Goal: Task Accomplishment & Management: Manage account settings

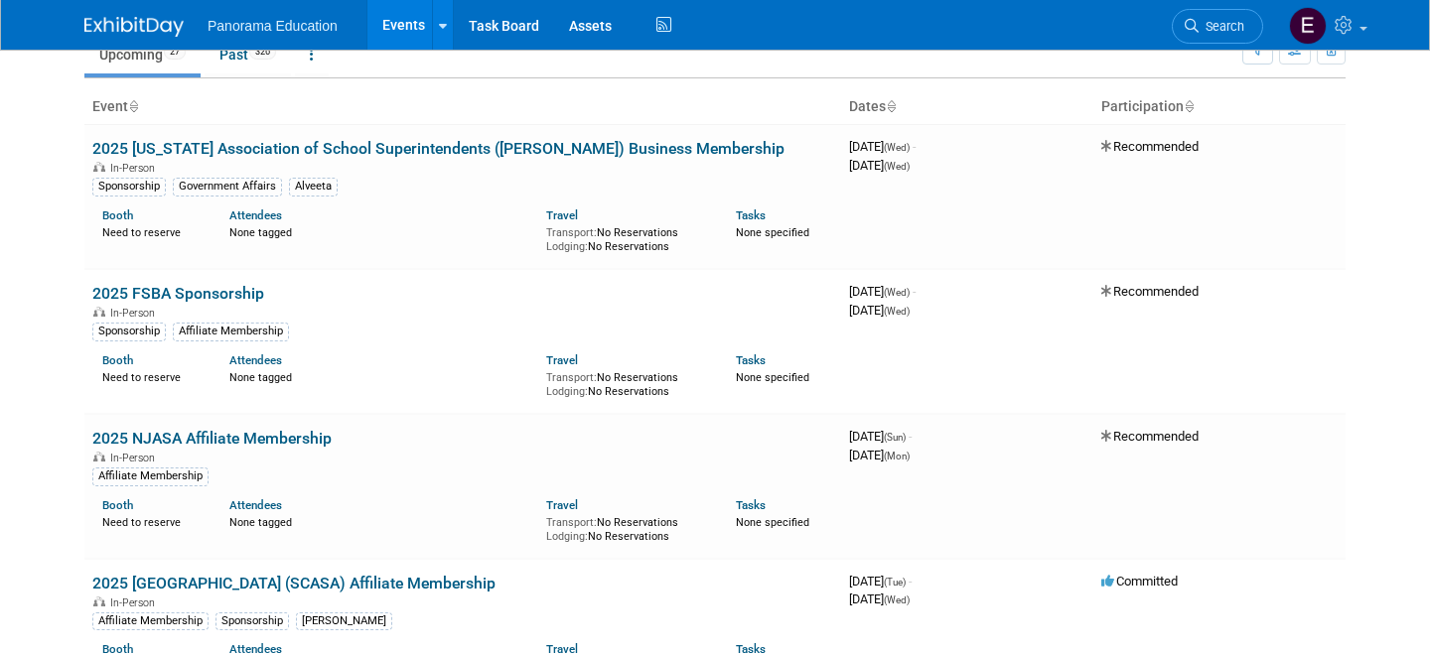
scroll to position [96, 0]
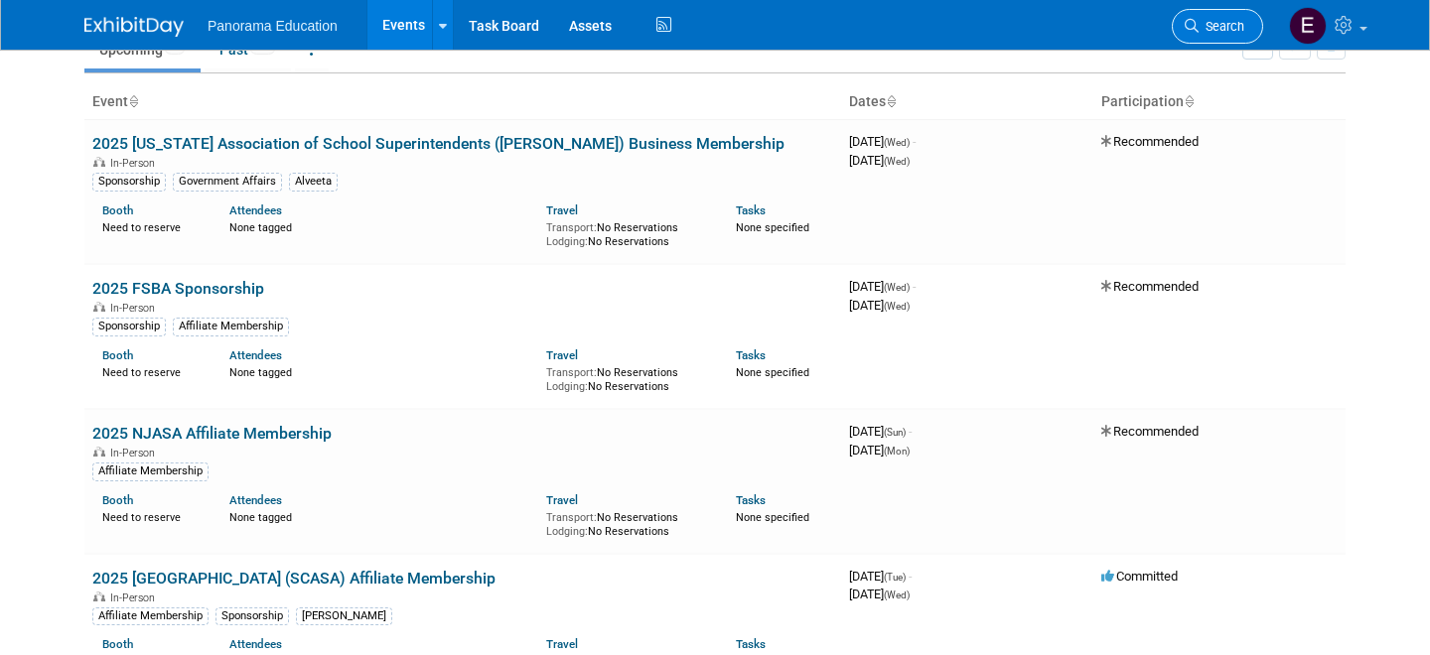
click at [1209, 30] on span "Search" at bounding box center [1221, 26] width 46 height 15
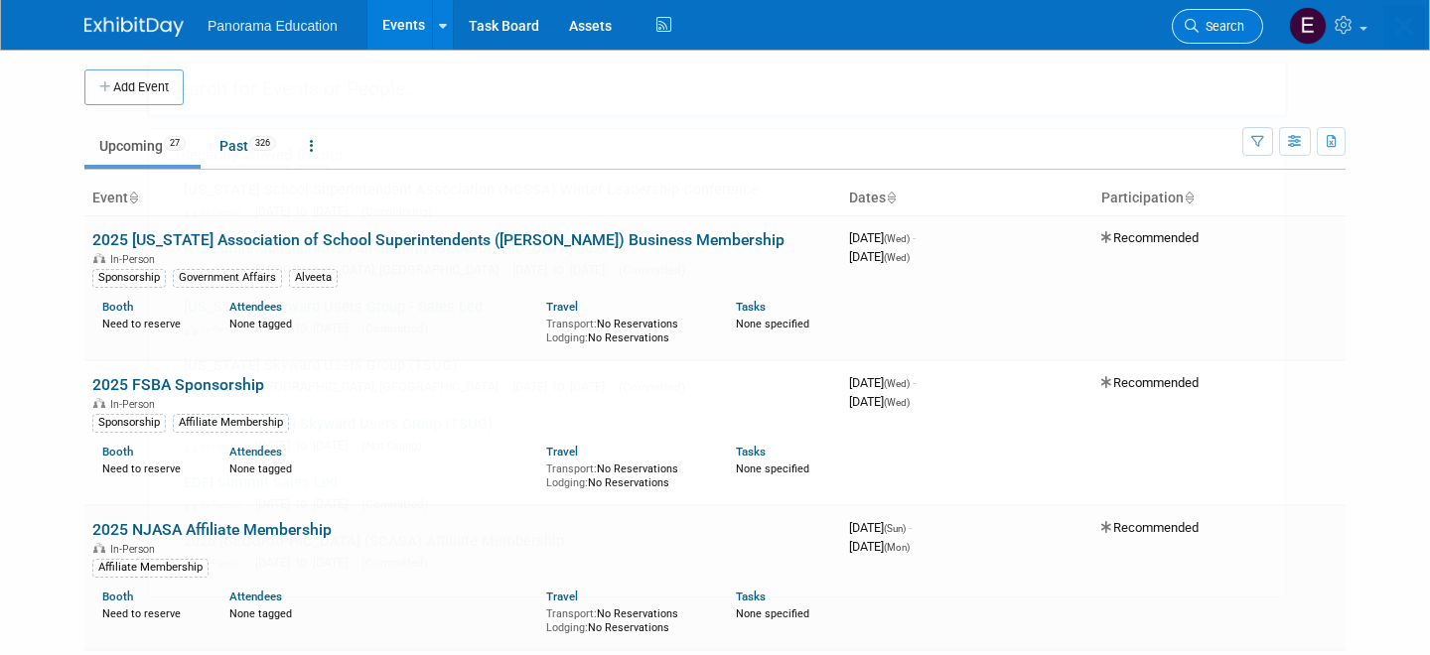
click at [1209, 30] on div "Recently Viewed Events: [US_STATE] School Superintendent Association (NCSSA) Wi…" at bounding box center [717, 299] width 1142 height 597
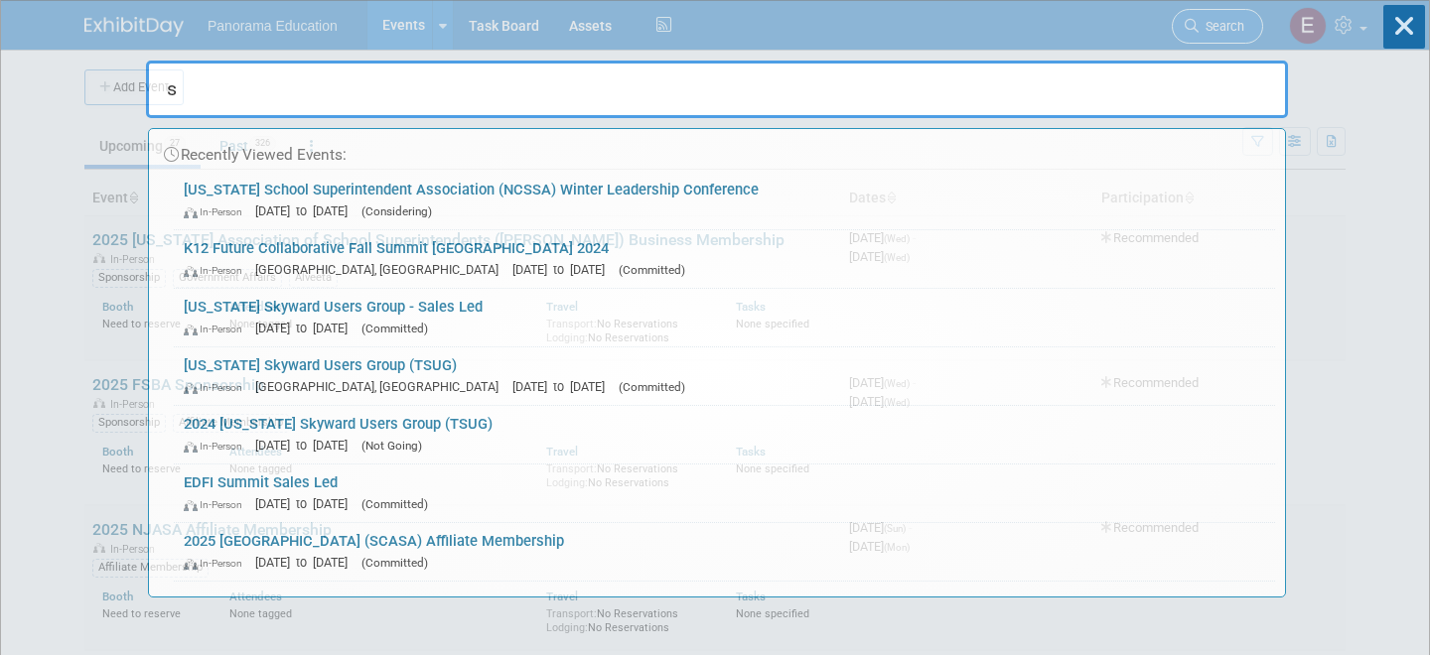
type input "so"
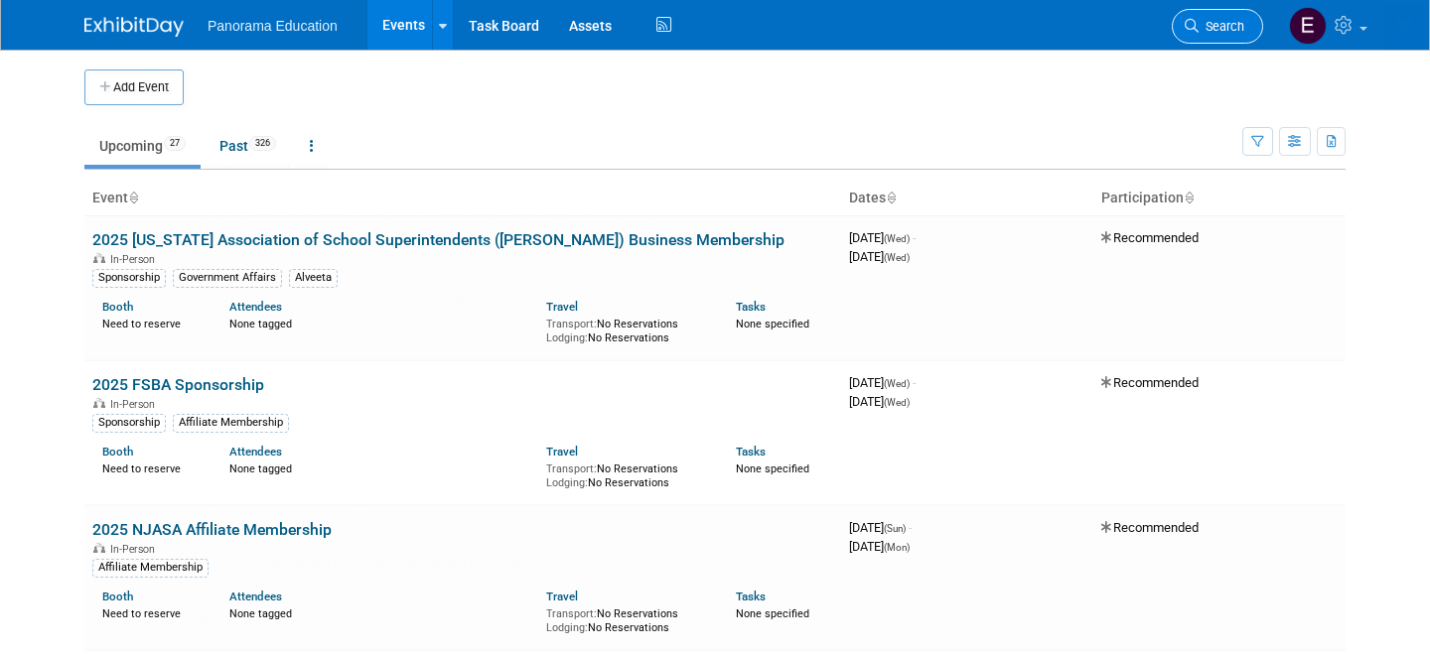
type input "cl"
click at [1192, 19] on icon at bounding box center [1191, 26] width 14 height 14
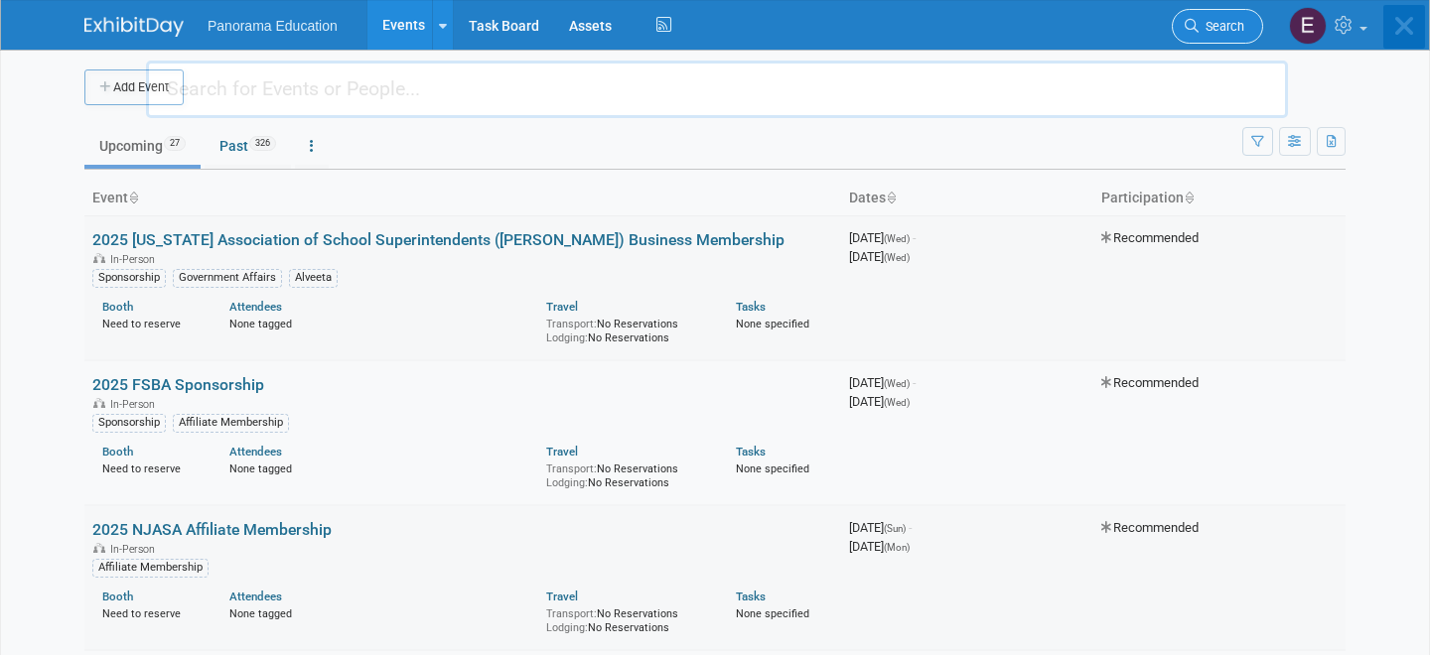
type input "o"
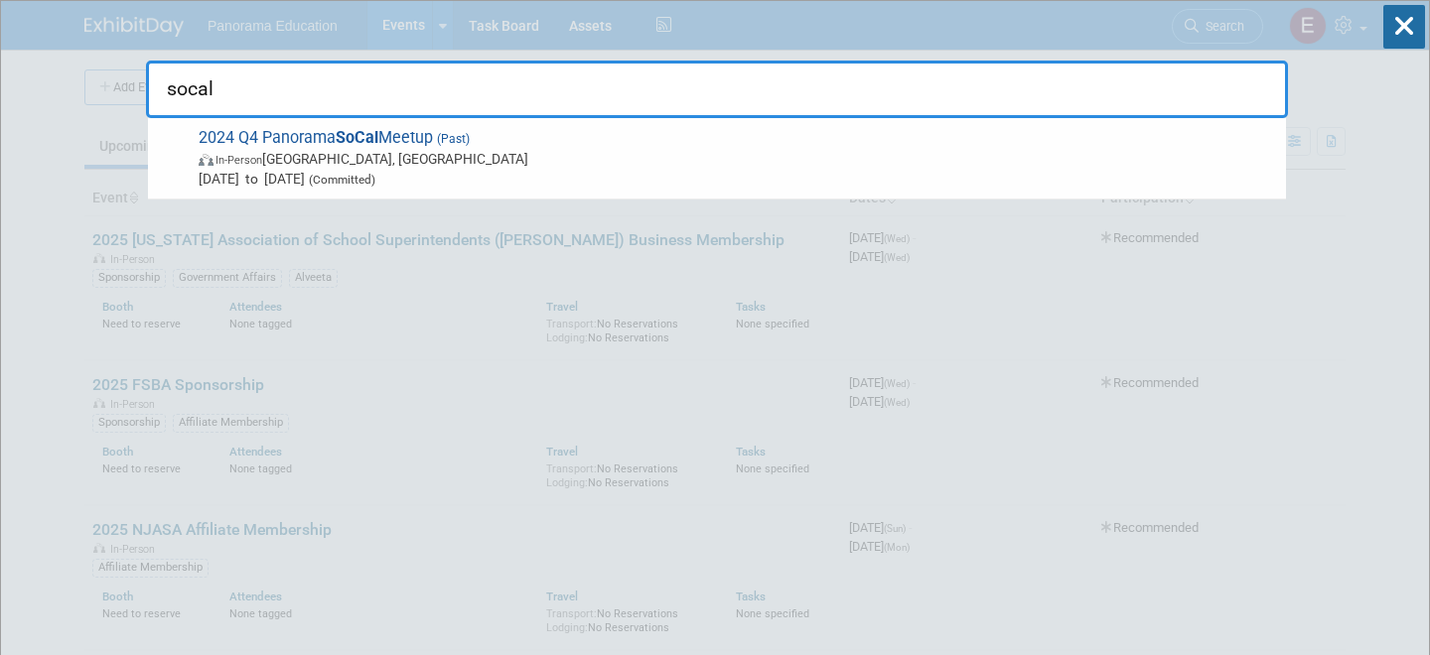
type input "socal"
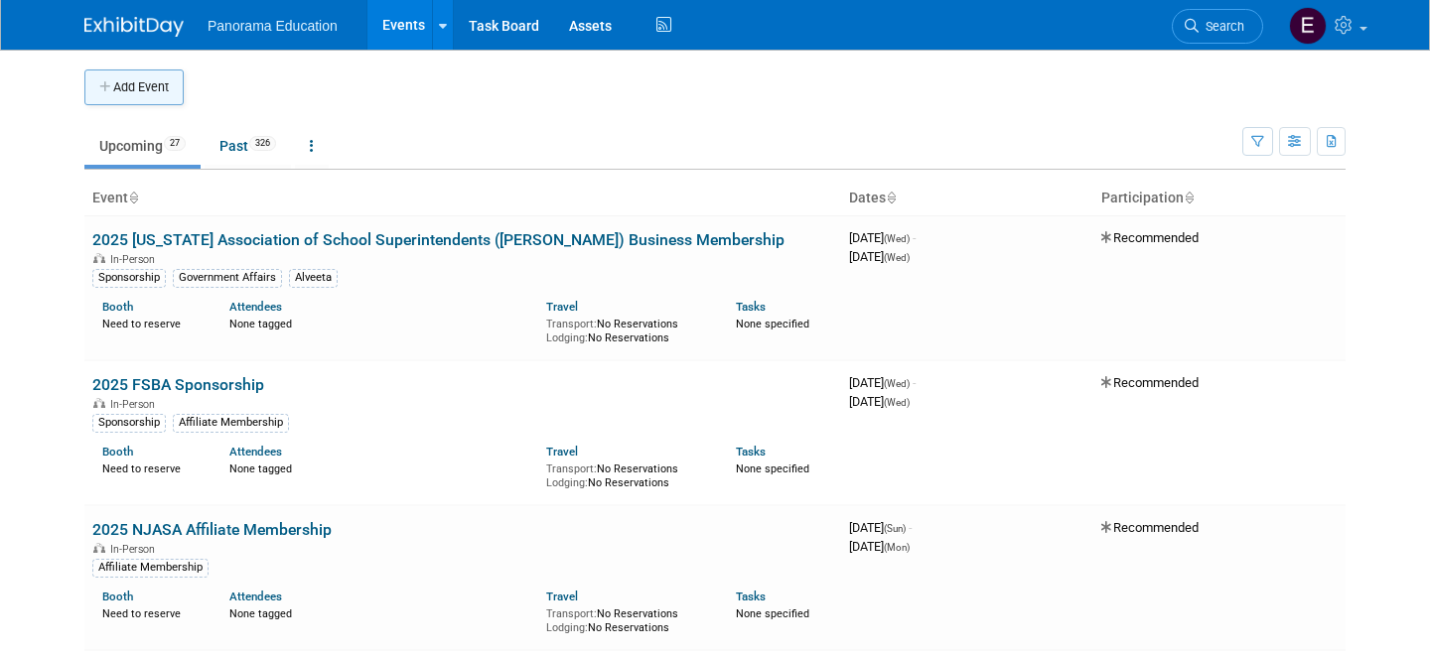
click at [160, 101] on button "Add Event" at bounding box center [133, 88] width 99 height 36
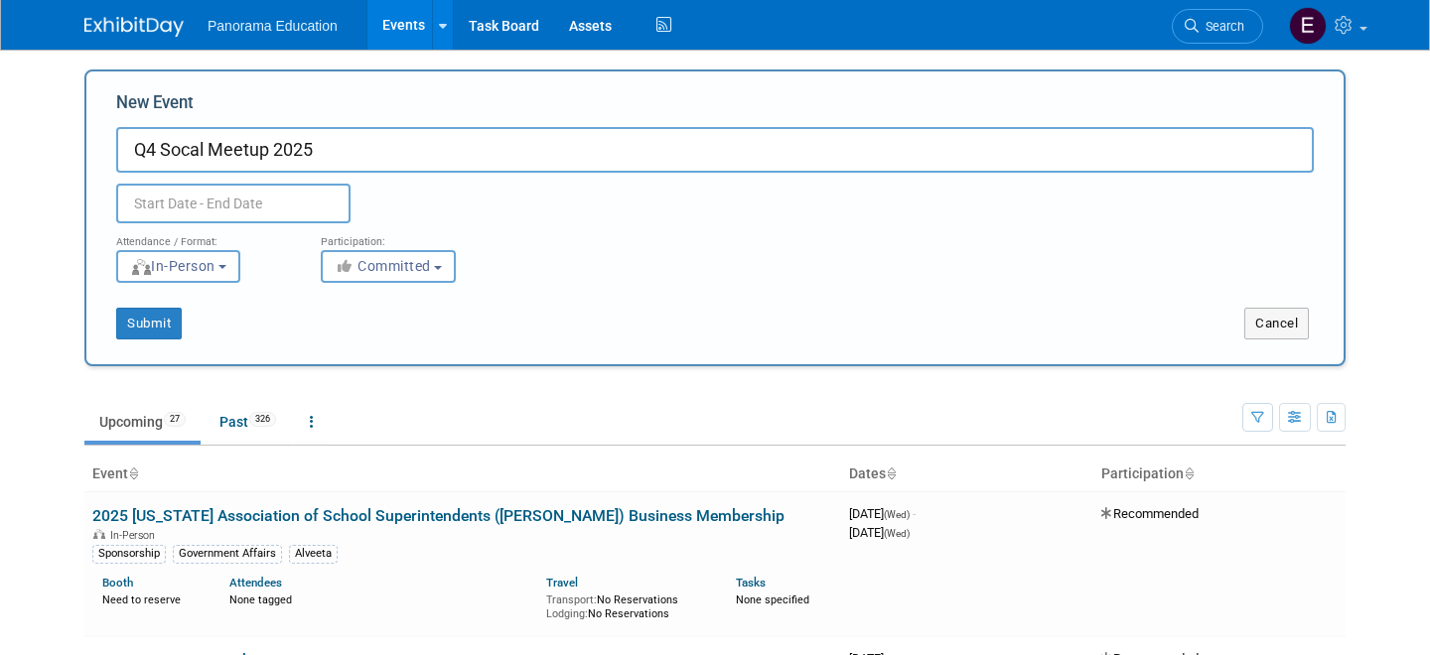
type input "Q4 Socal Meetup 2025"
click at [239, 192] on input "text" at bounding box center [233, 204] width 234 height 40
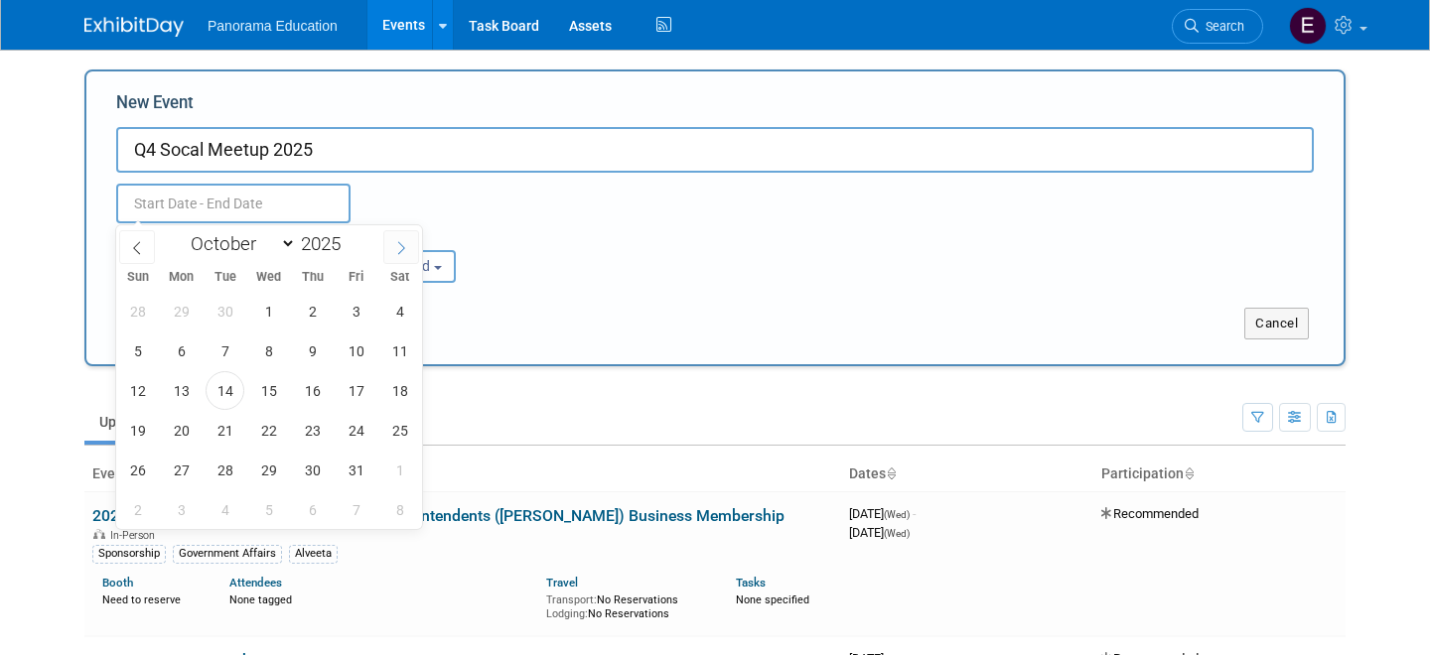
click at [396, 249] on icon at bounding box center [401, 248] width 14 height 14
click at [140, 246] on icon at bounding box center [137, 248] width 14 height 14
select select "10"
click at [314, 353] on span "6" at bounding box center [312, 351] width 39 height 39
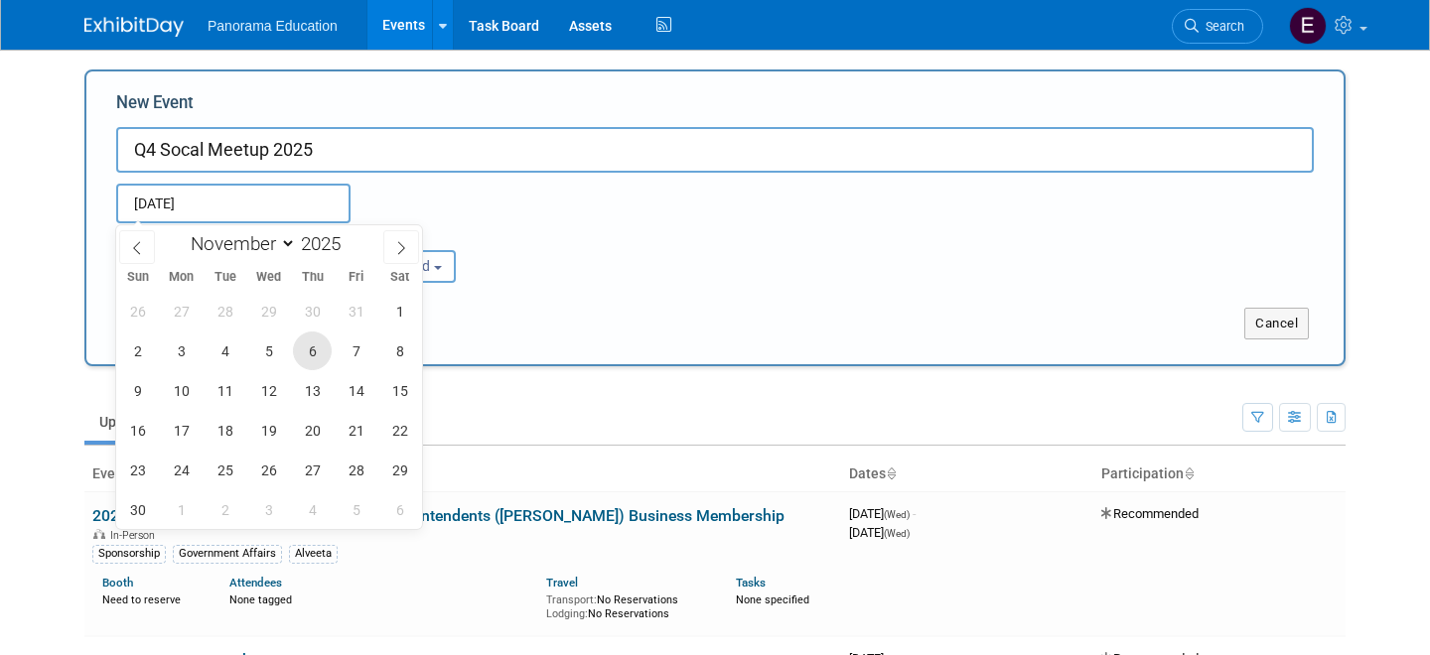
type input "[DATE] to [DATE]"
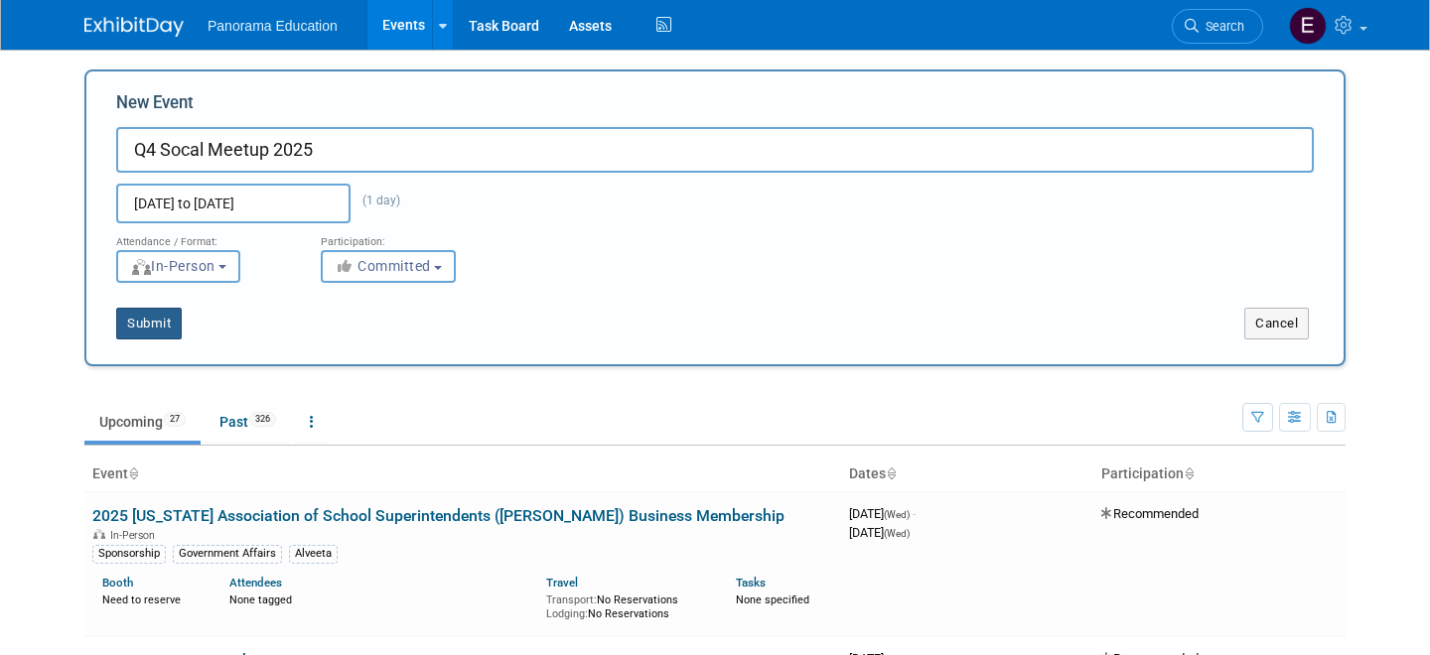
click at [163, 326] on button "Submit" at bounding box center [149, 324] width 66 height 32
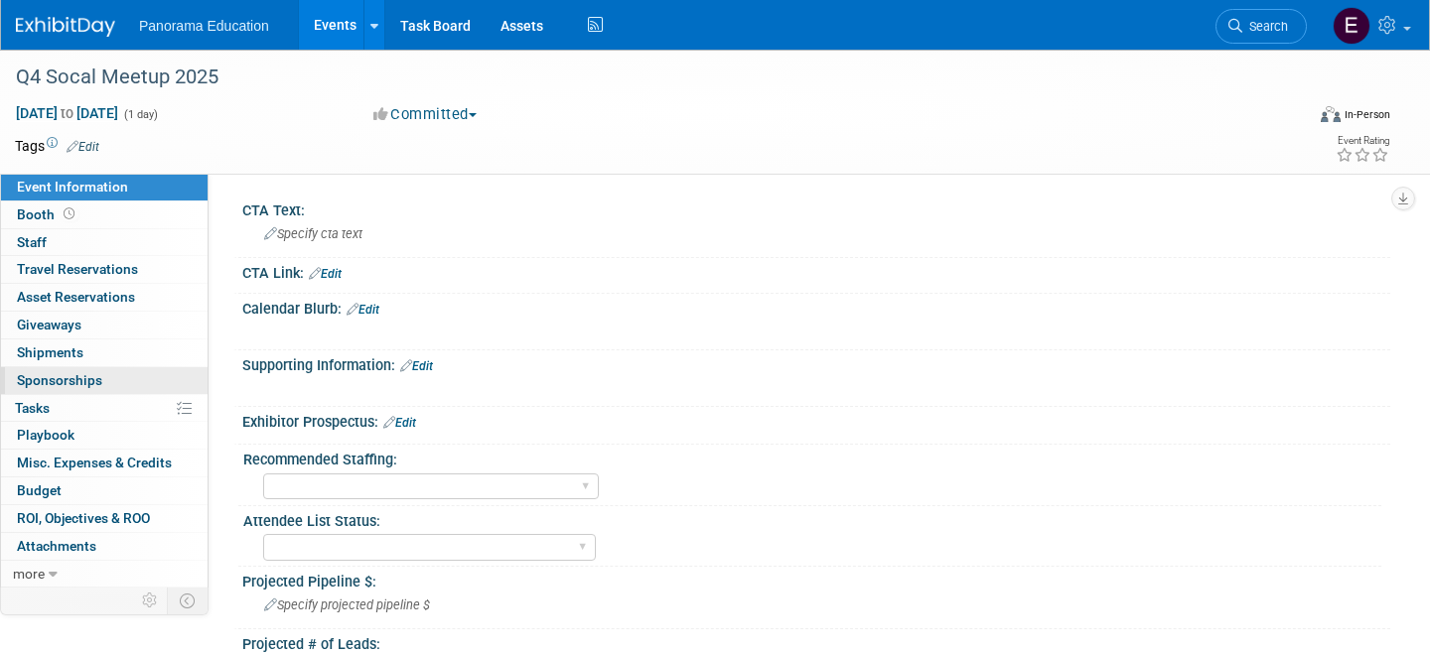
click at [84, 373] on span "Sponsorships 0" at bounding box center [59, 380] width 85 height 16
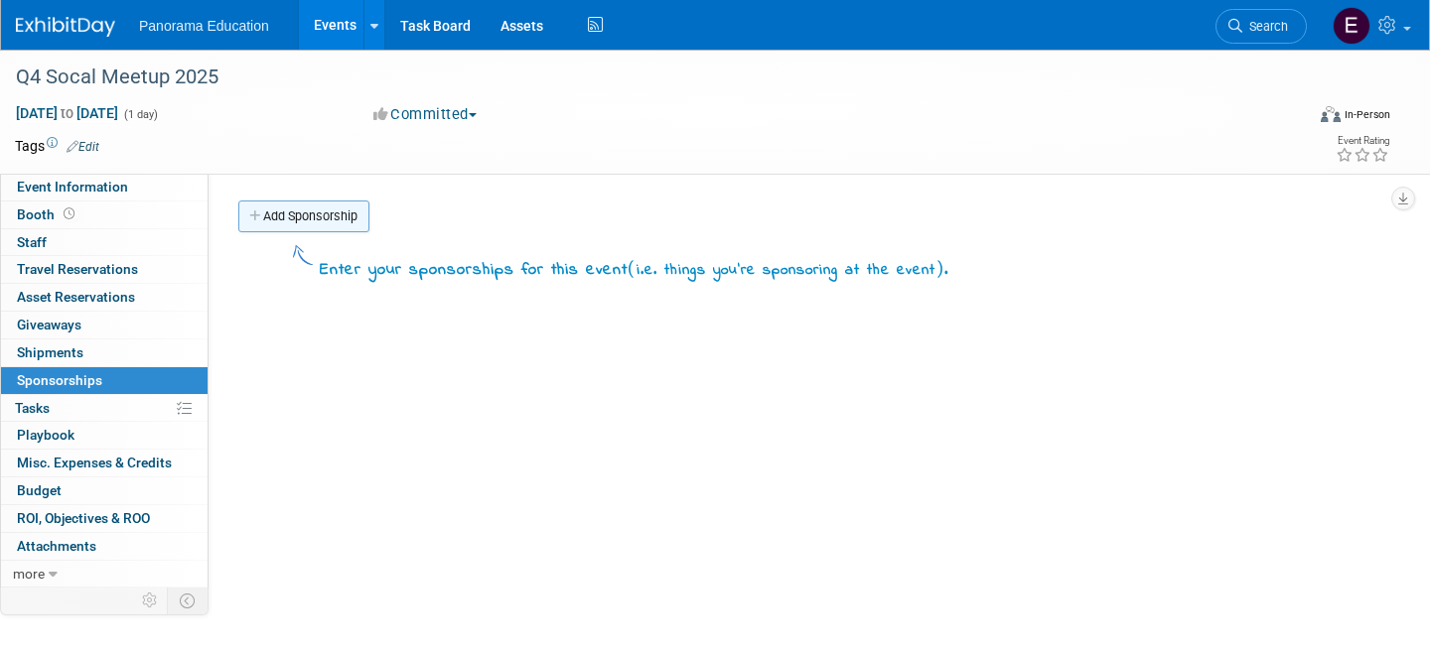
click at [325, 224] on link "Add Sponsorship" at bounding box center [303, 217] width 131 height 32
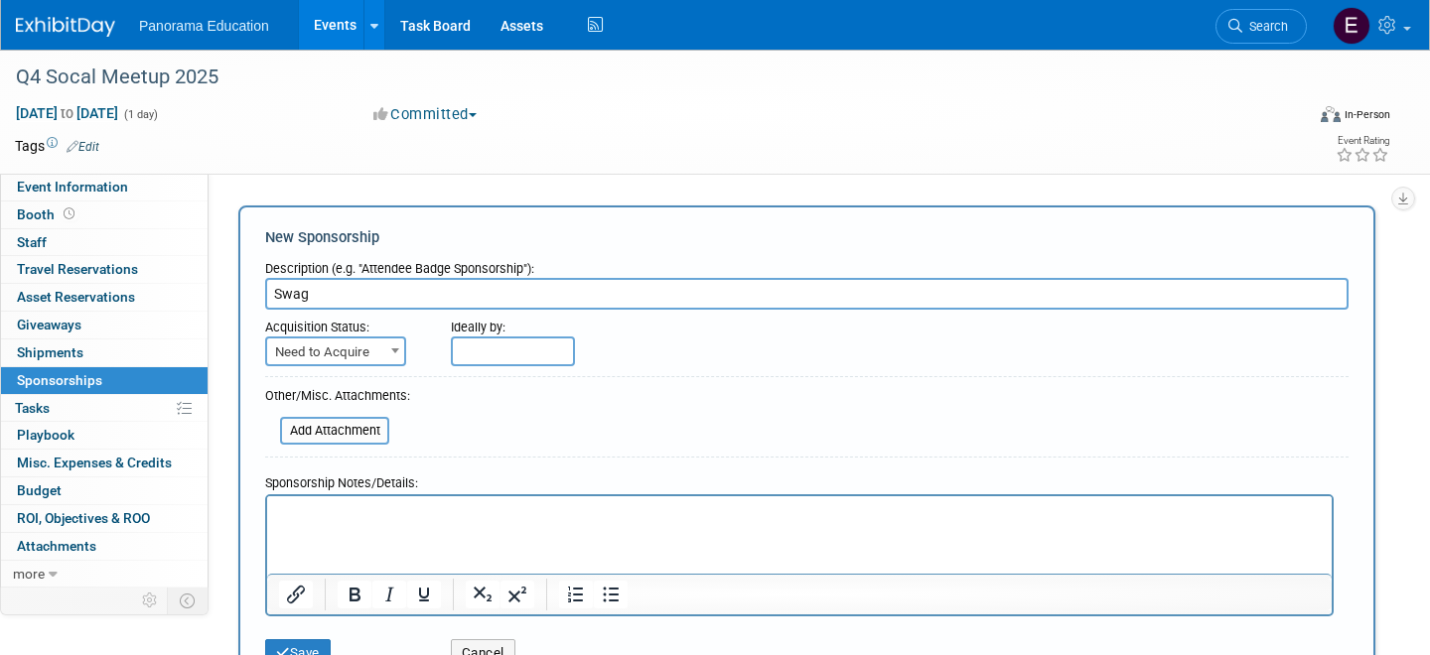
type input "Swag"
click at [378, 356] on span "Need to Acquire" at bounding box center [335, 353] width 137 height 28
select select "2"
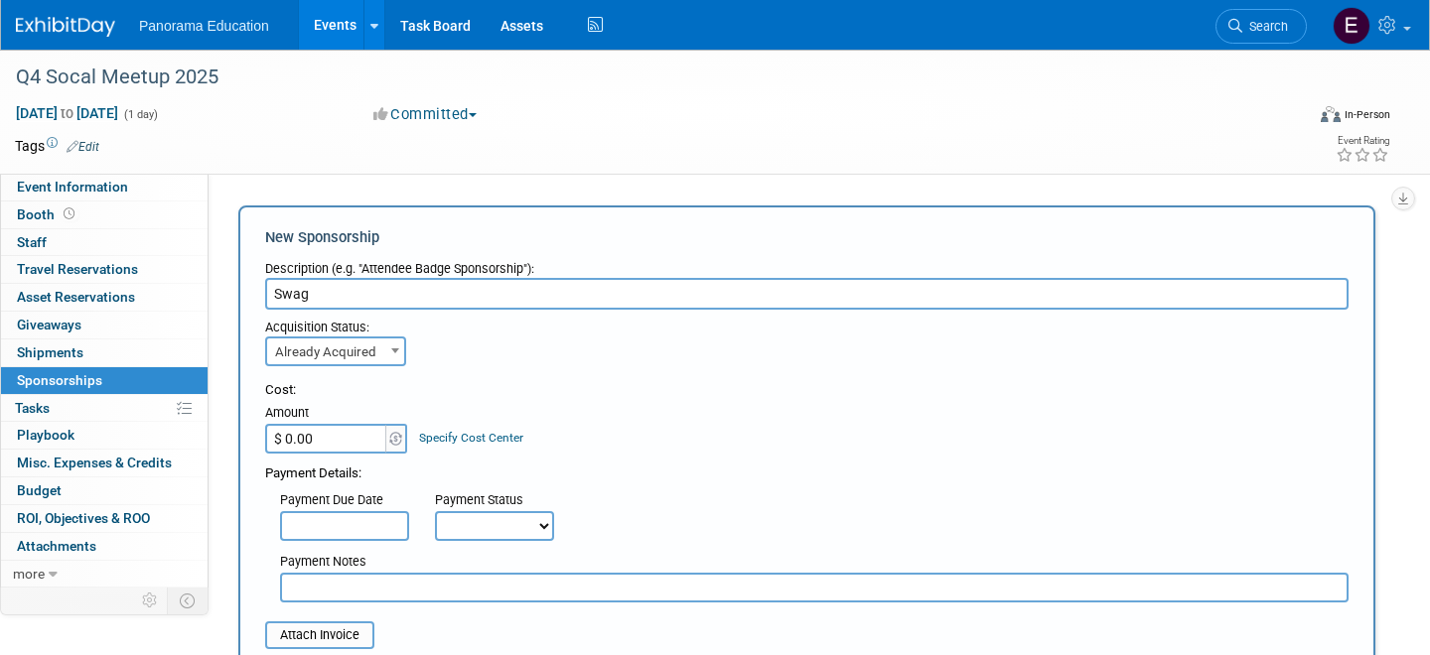
click at [349, 445] on input "$ 0.00" at bounding box center [327, 439] width 124 height 30
paste input "207.58"
type input "$ 207.58"
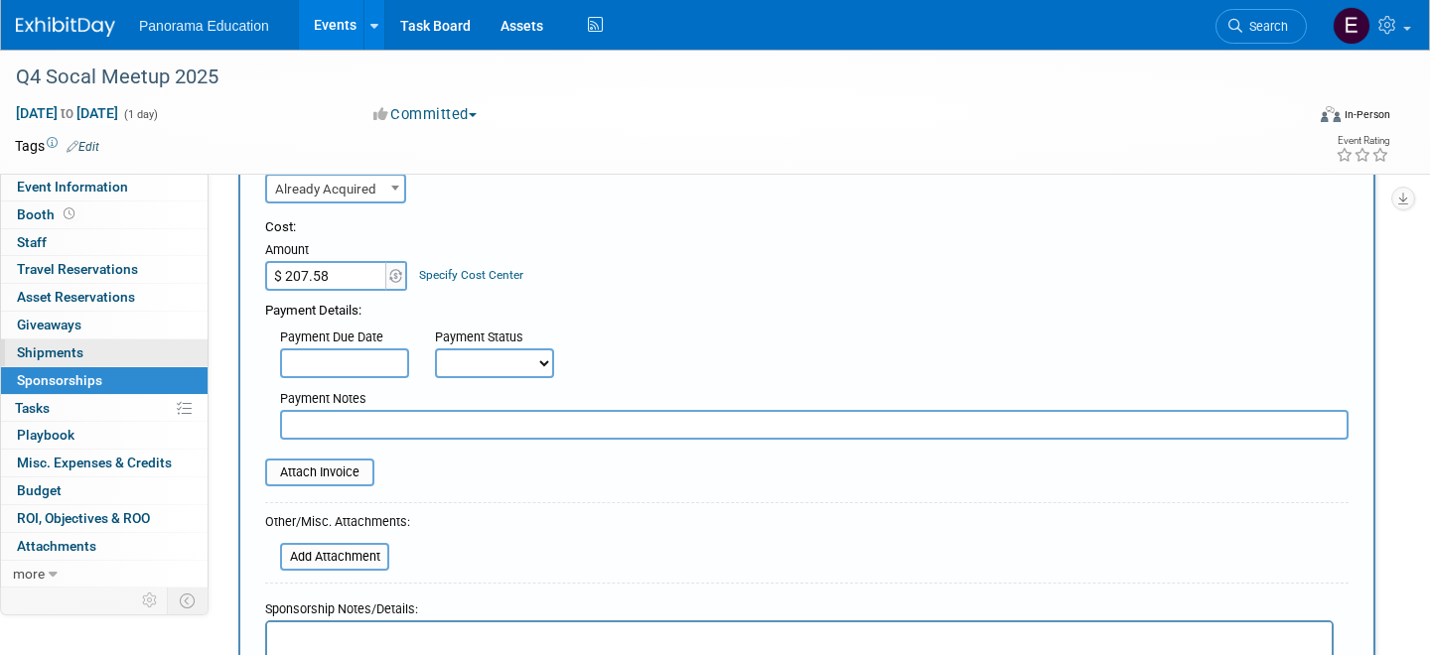
click at [106, 354] on link "0 Shipments 0" at bounding box center [104, 353] width 207 height 27
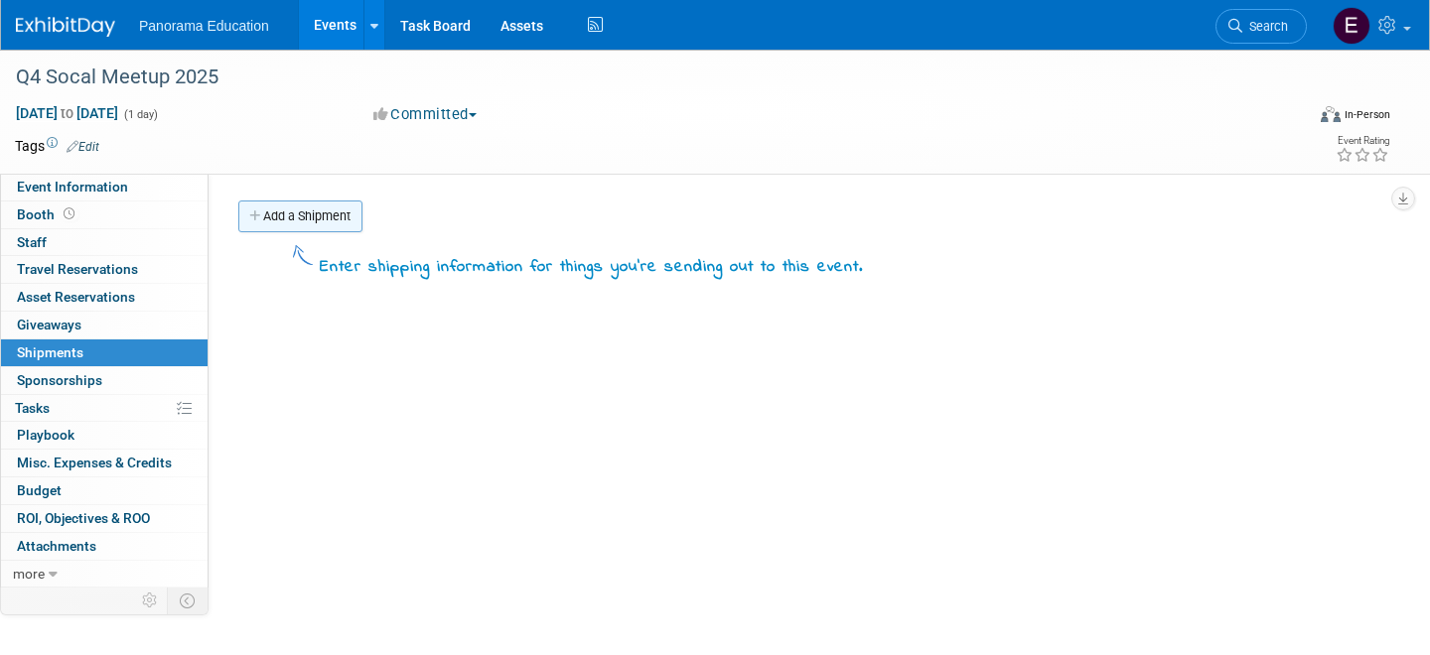
click at [314, 201] on link "Add a Shipment" at bounding box center [300, 217] width 124 height 32
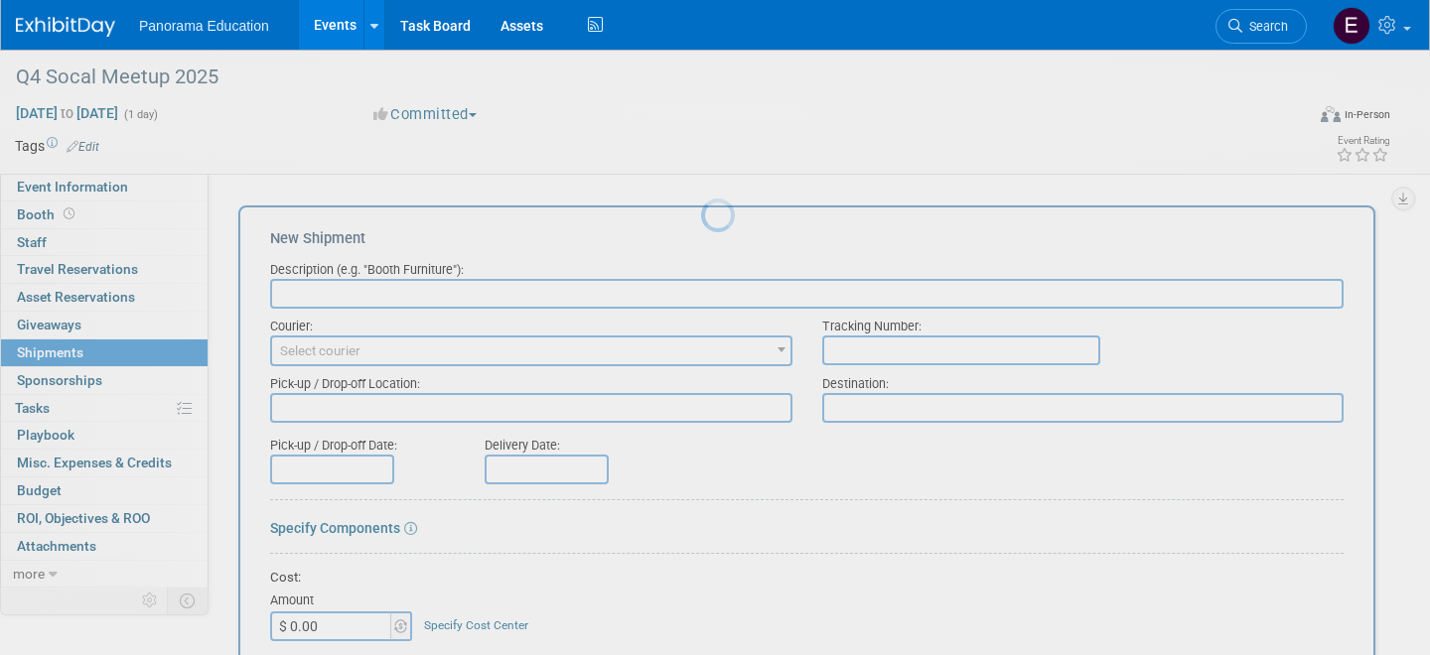
click at [330, 217] on body "Panorama Education Events Add Event Bulk Upload Events Shareable Event Boards R…" at bounding box center [715, 327] width 1430 height 655
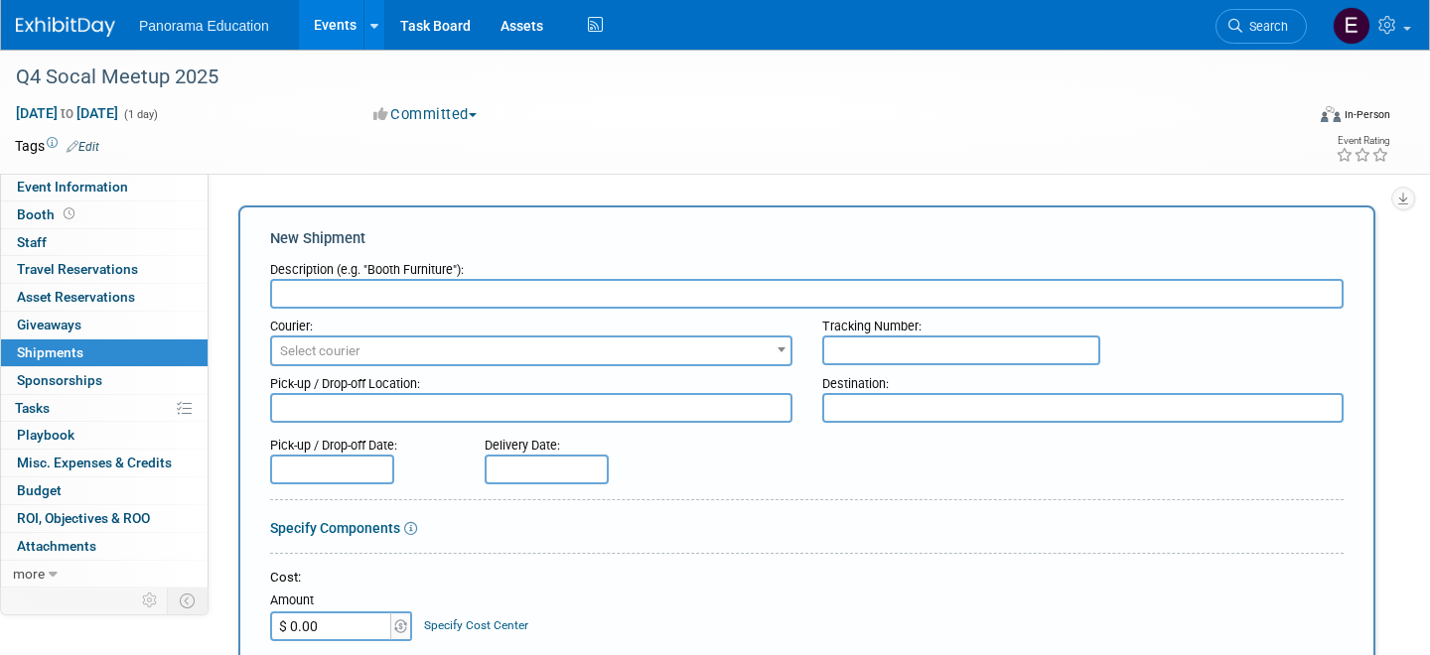
click at [333, 294] on input "text" at bounding box center [806, 294] width 1073 height 30
type input "Swag"
click at [322, 628] on input "$ 0.00" at bounding box center [332, 627] width 124 height 30
paste input "207.58"
type input "$ 207.58"
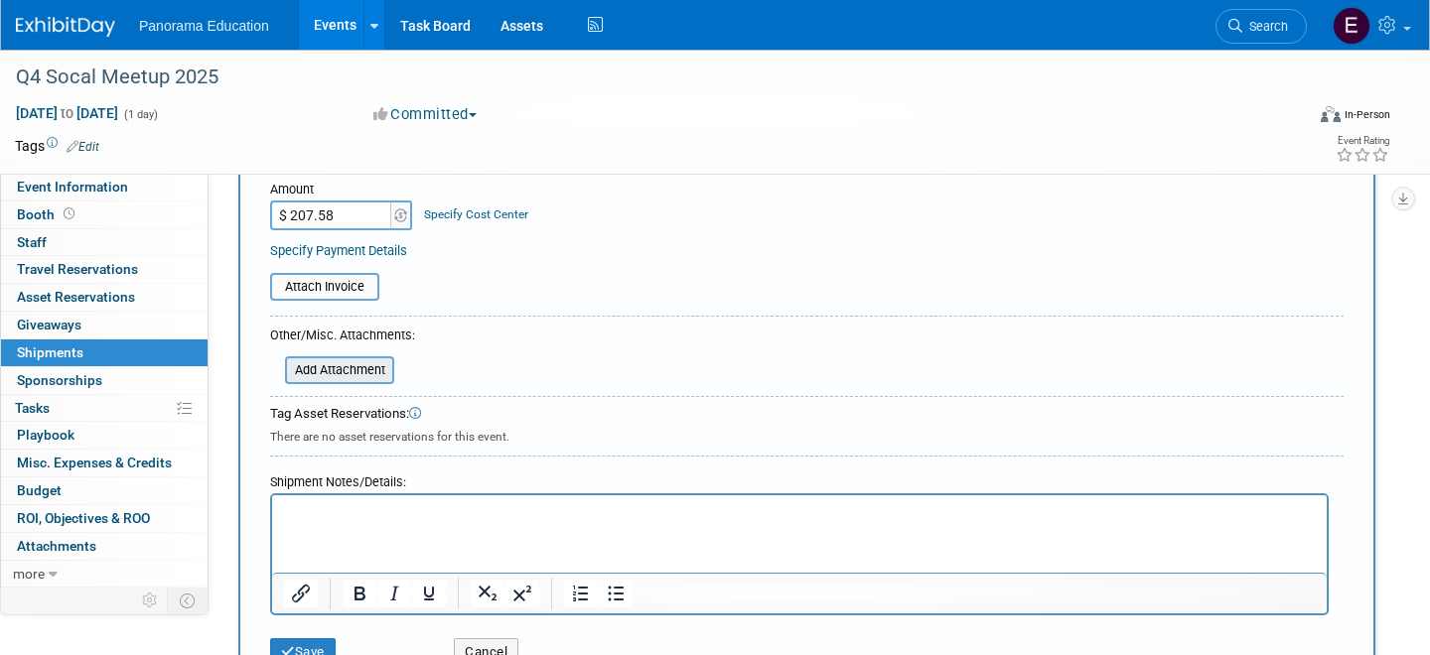
scroll to position [676, 0]
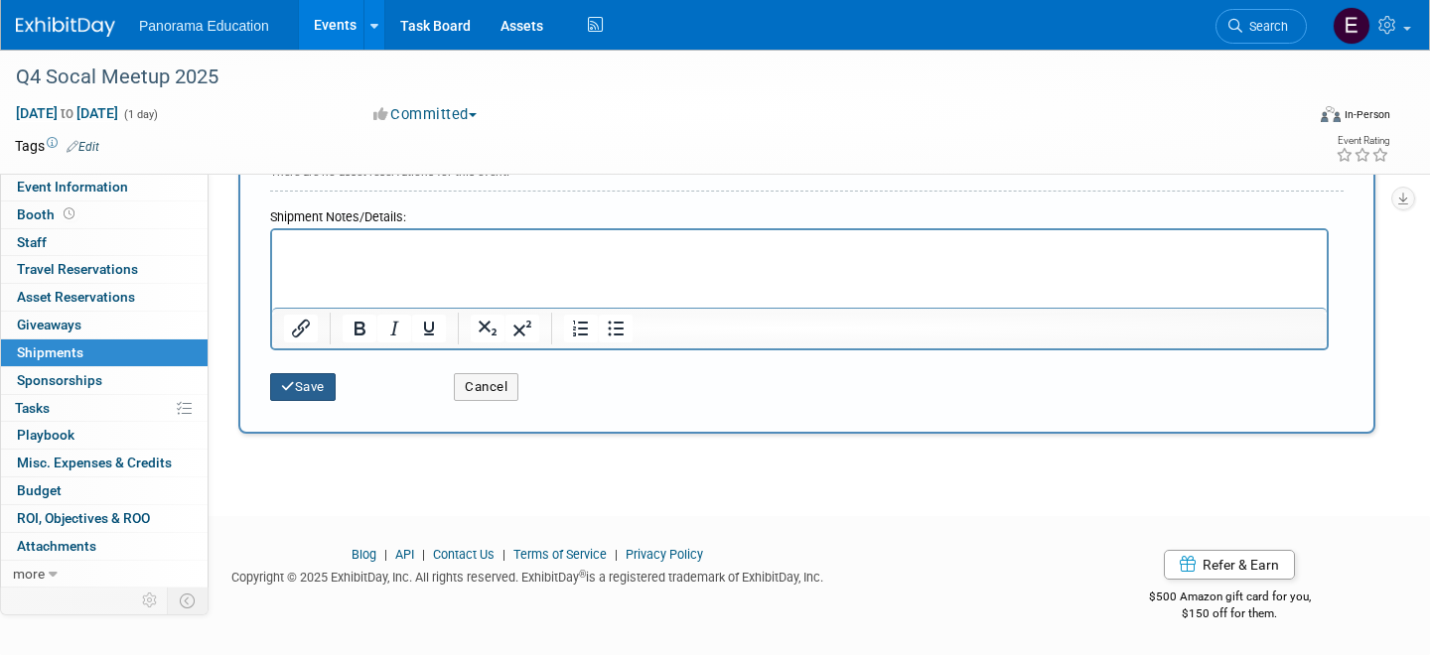
click at [306, 375] on button "Save" at bounding box center [303, 387] width 66 height 28
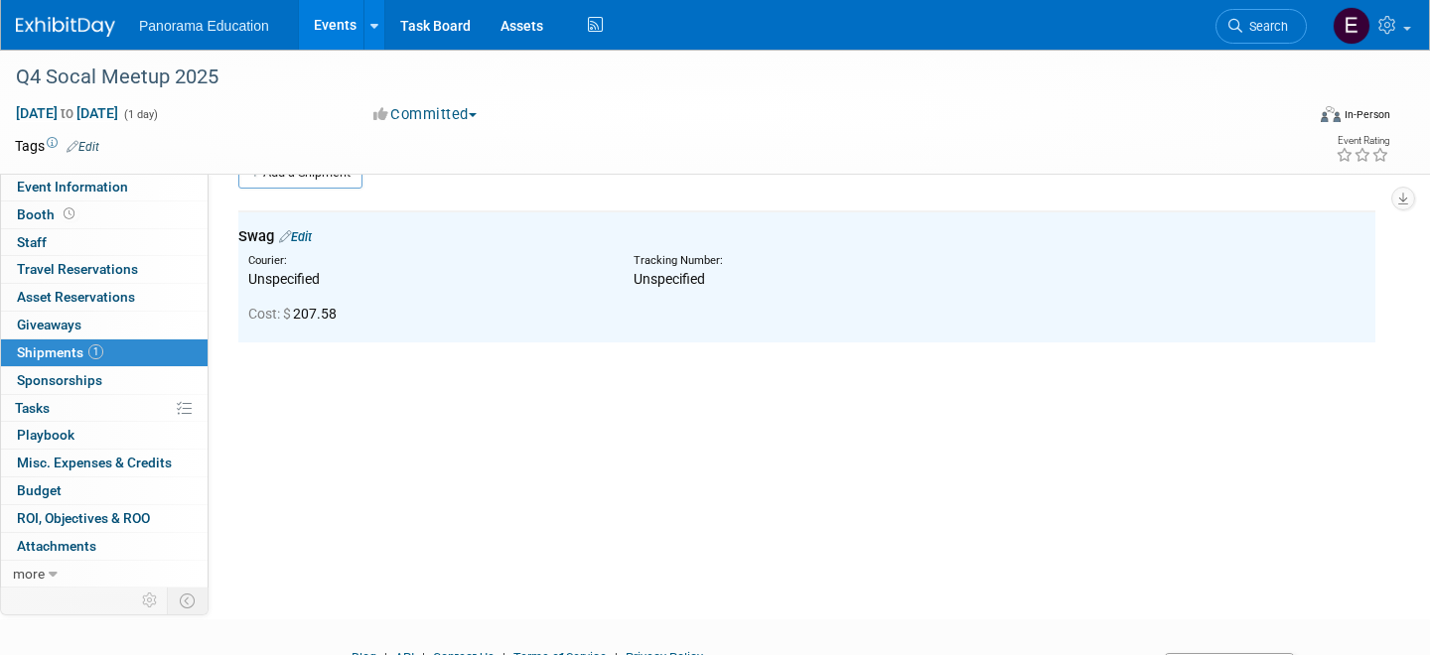
scroll to position [0, 0]
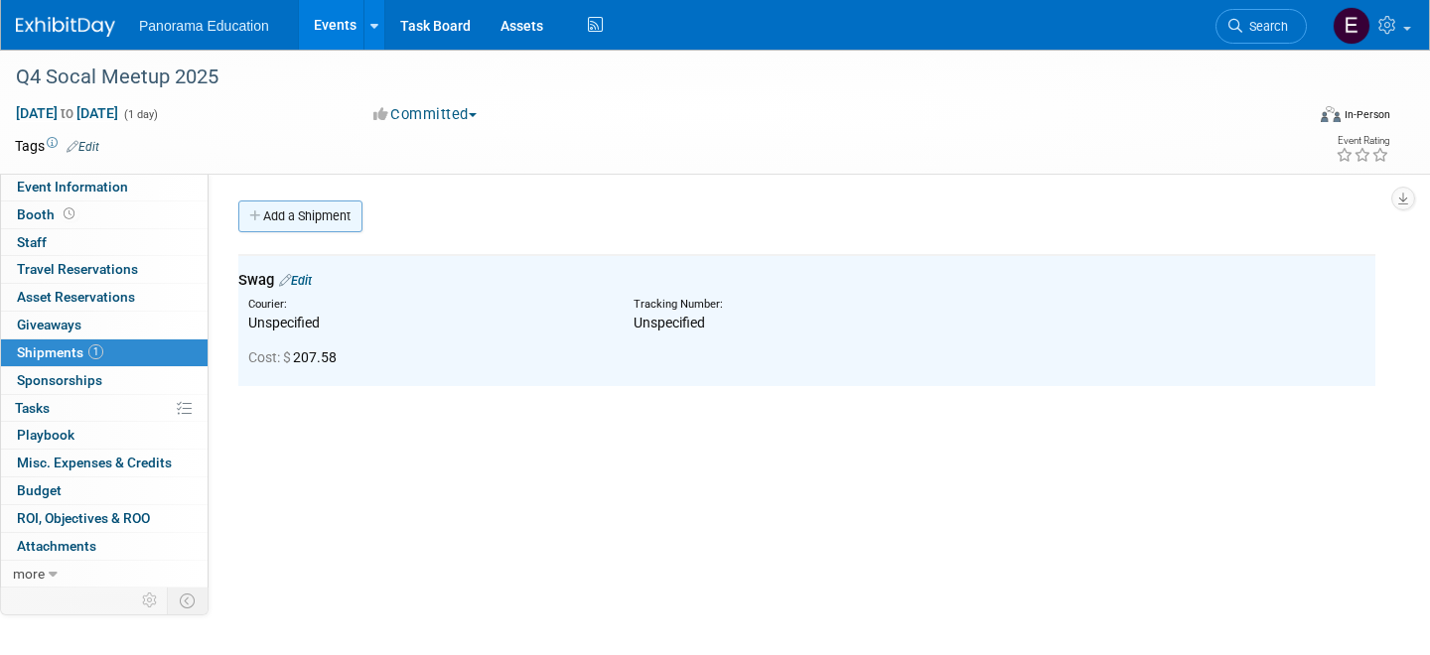
click at [324, 216] on link "Add a Shipment" at bounding box center [300, 217] width 124 height 32
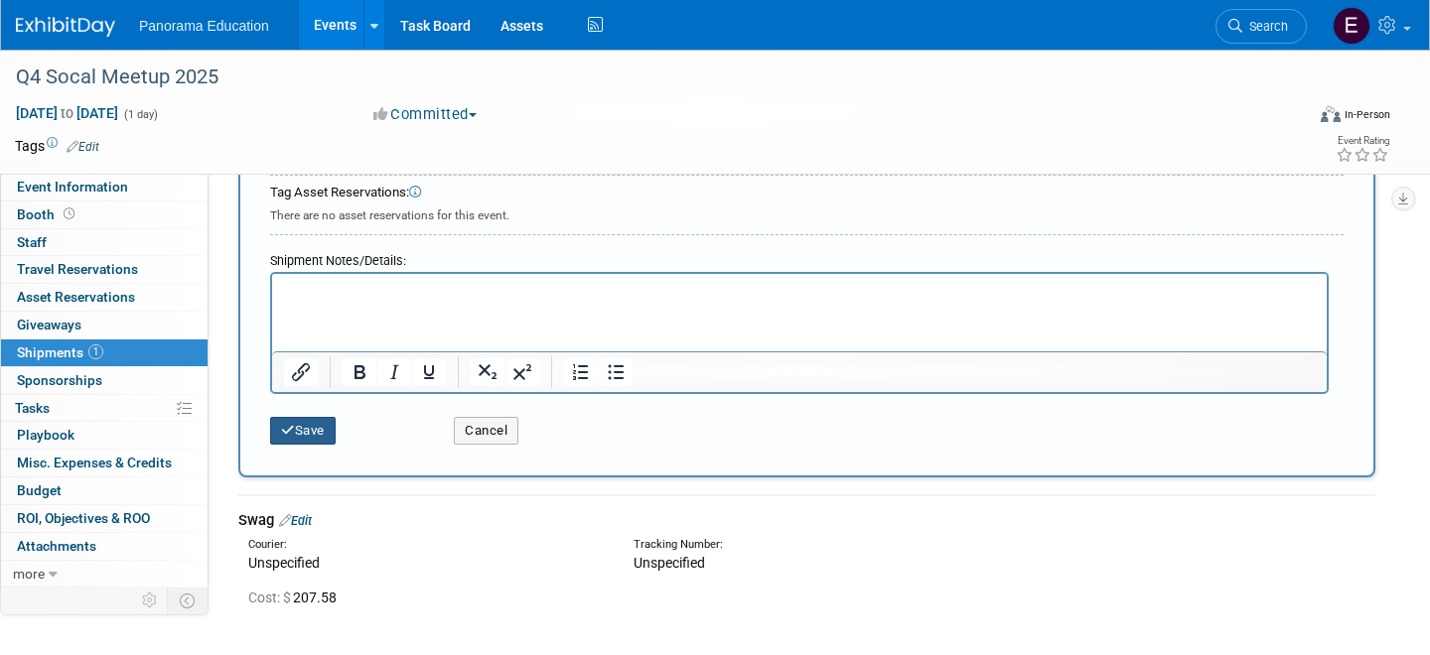
type input "Collateral"
click at [323, 431] on button "Save" at bounding box center [303, 431] width 66 height 28
